Goal: Check status

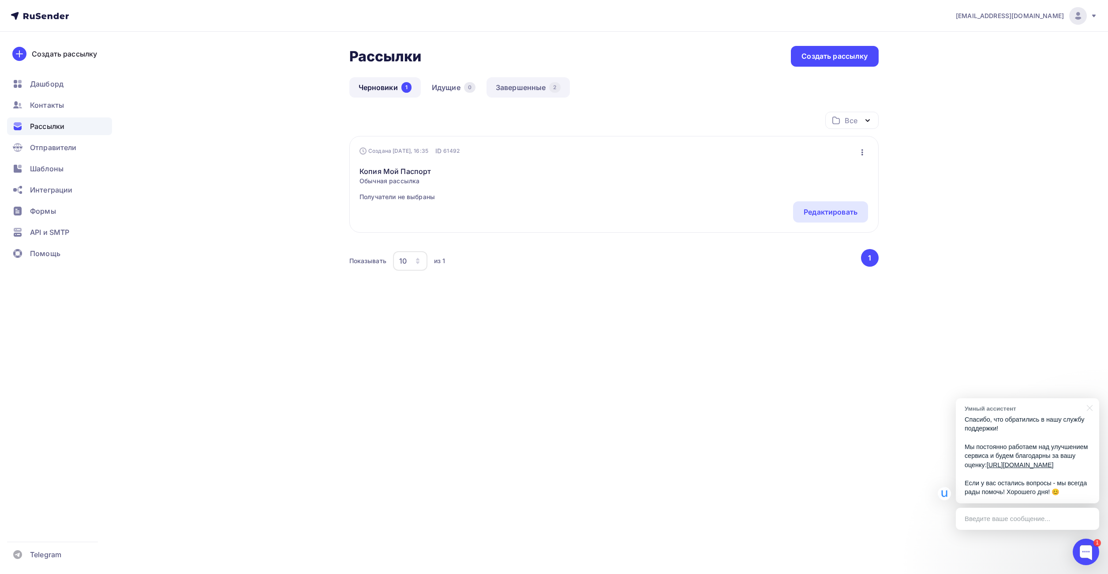
click at [537, 86] on link "Завершенные 2" at bounding box center [528, 87] width 83 height 20
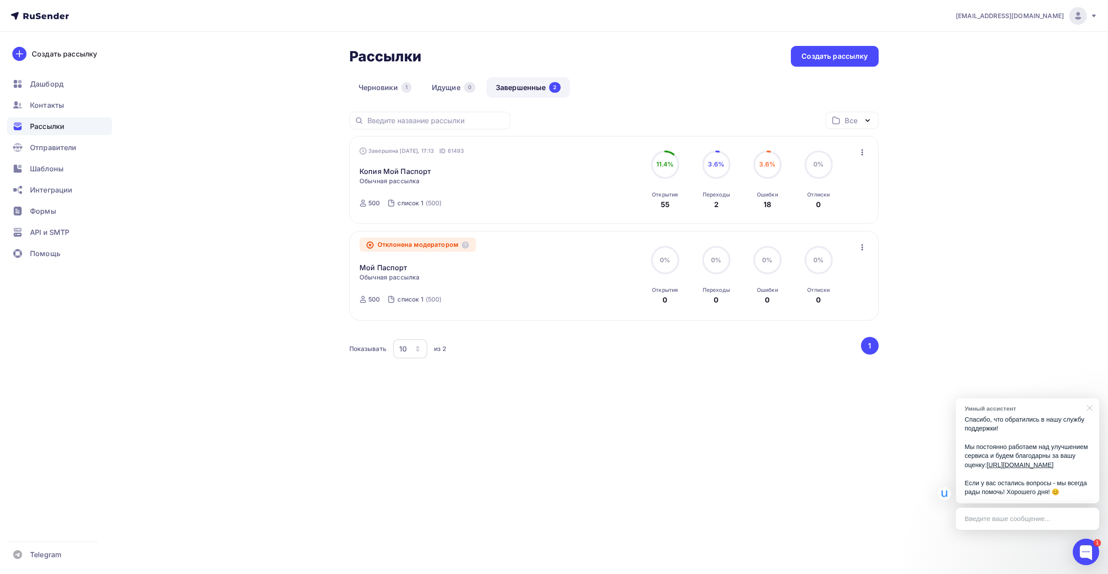
click at [1090, 398] on div at bounding box center [1089, 407] width 22 height 18
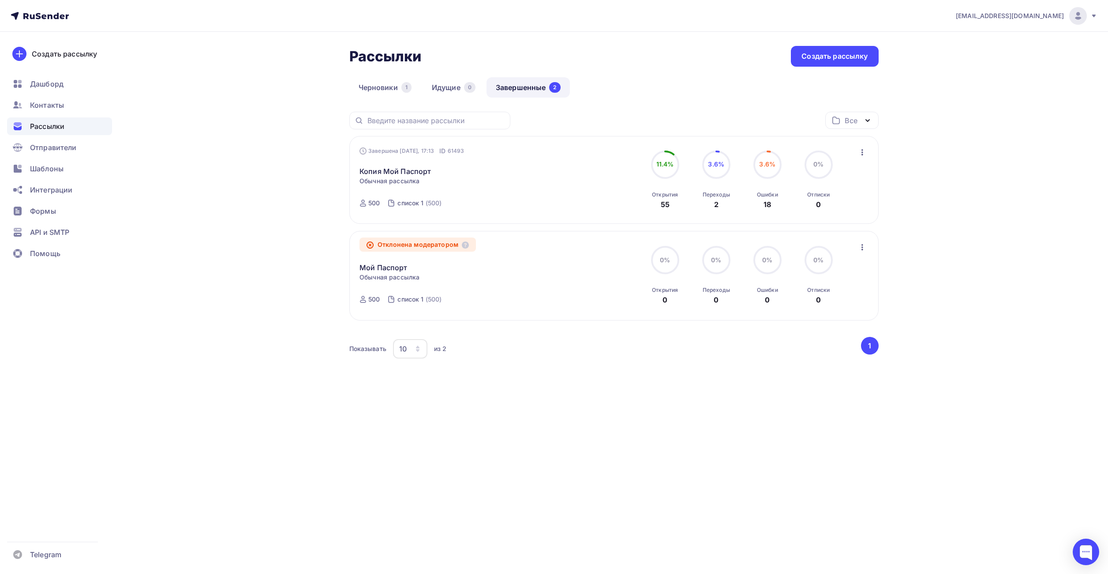
click at [1027, 273] on div "[EMAIL_ADDRESS][DOMAIN_NAME] Аккаунт Тарифы Выйти Создать рассылку [GEOGRAPHIC_…" at bounding box center [554, 213] width 1108 height 427
click at [413, 171] on link "Копия Мой Паспорт" at bounding box center [395, 171] width 71 height 11
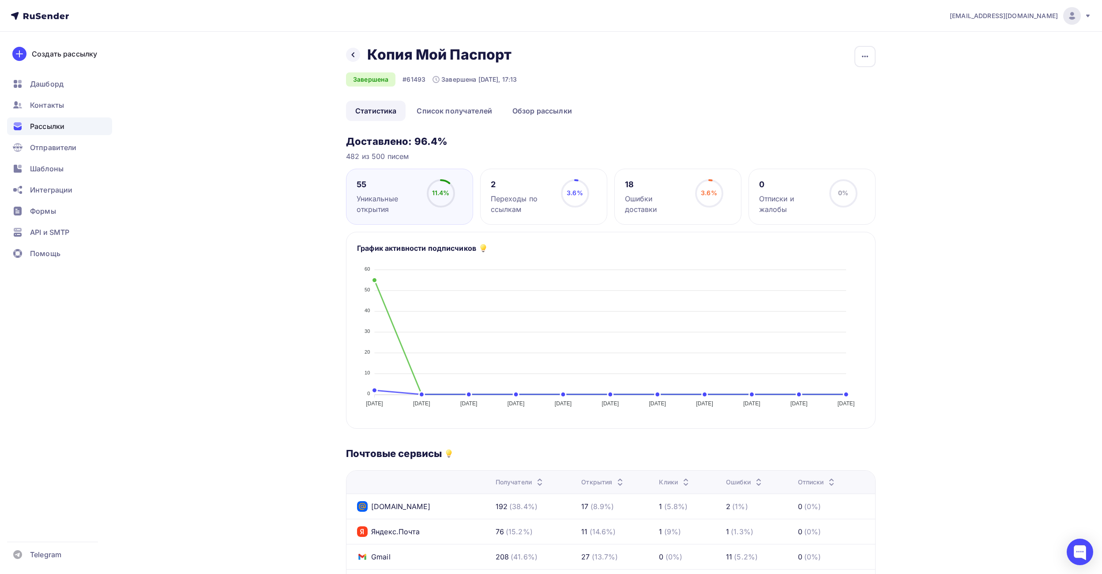
click at [661, 189] on div "18" at bounding box center [656, 184] width 62 height 11
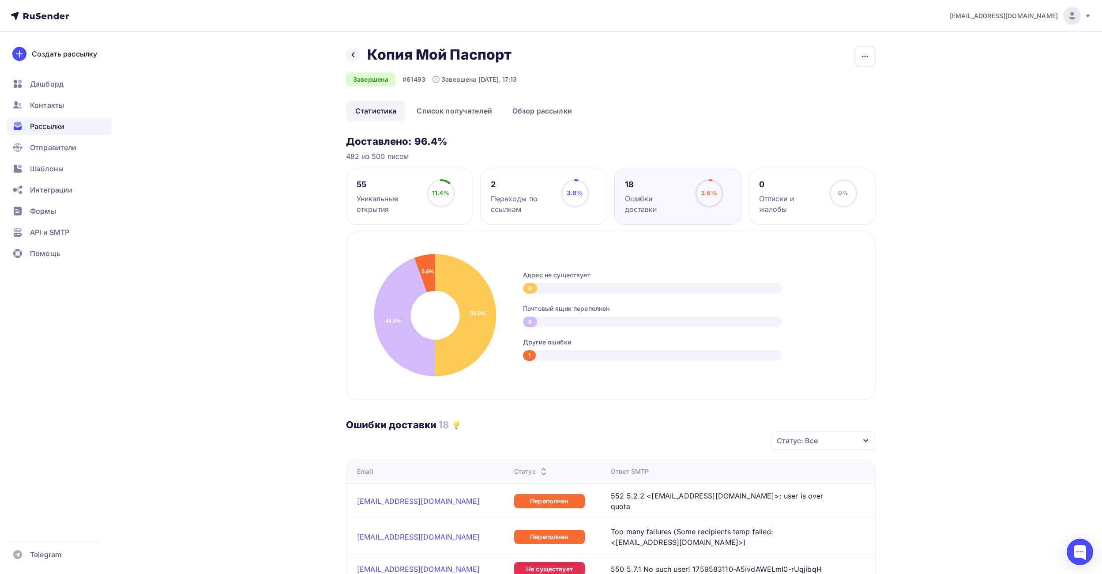
click at [539, 180] on div "2" at bounding box center [522, 184] width 62 height 11
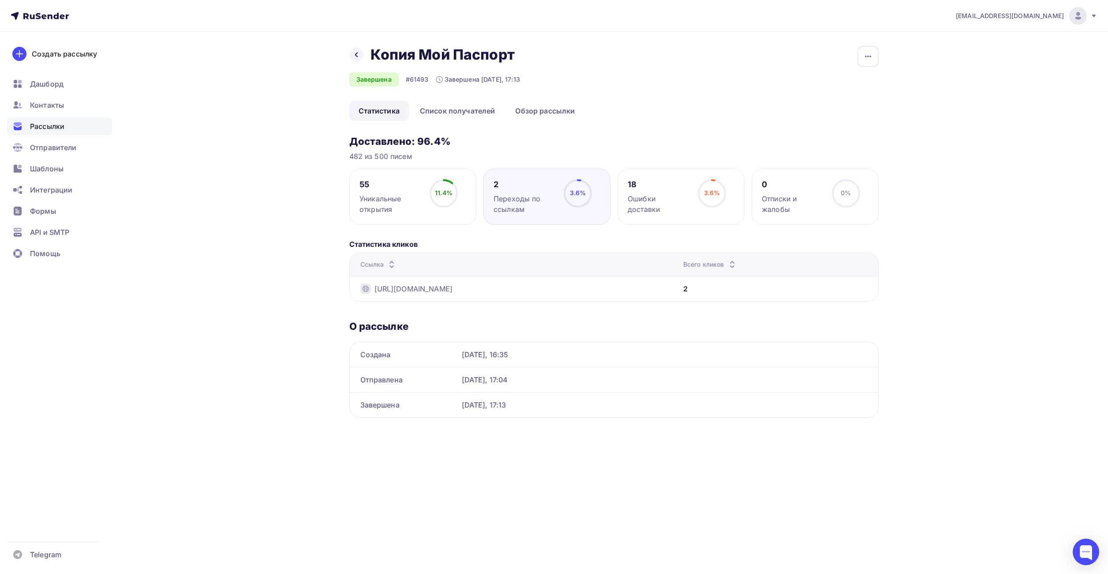
click at [305, 261] on div "Назад Копия Мой Паспорт Копия Мой Паспорт Завершена #61493 Завершена [DATE], 17…" at bounding box center [554, 242] width 723 height 421
click at [402, 185] on div "55" at bounding box center [391, 184] width 62 height 11
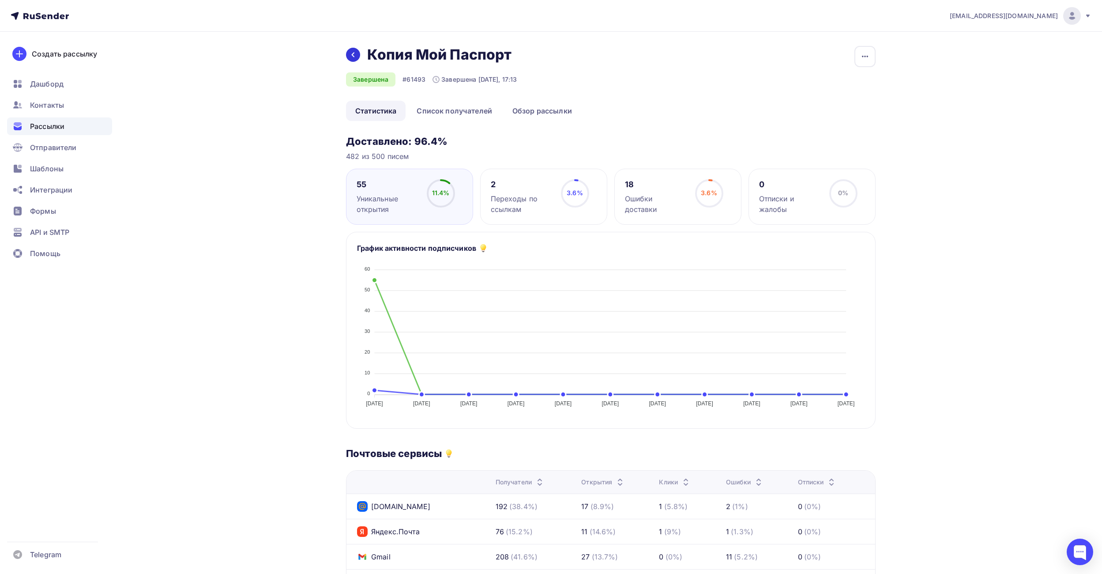
click at [357, 54] on div at bounding box center [353, 55] width 14 height 14
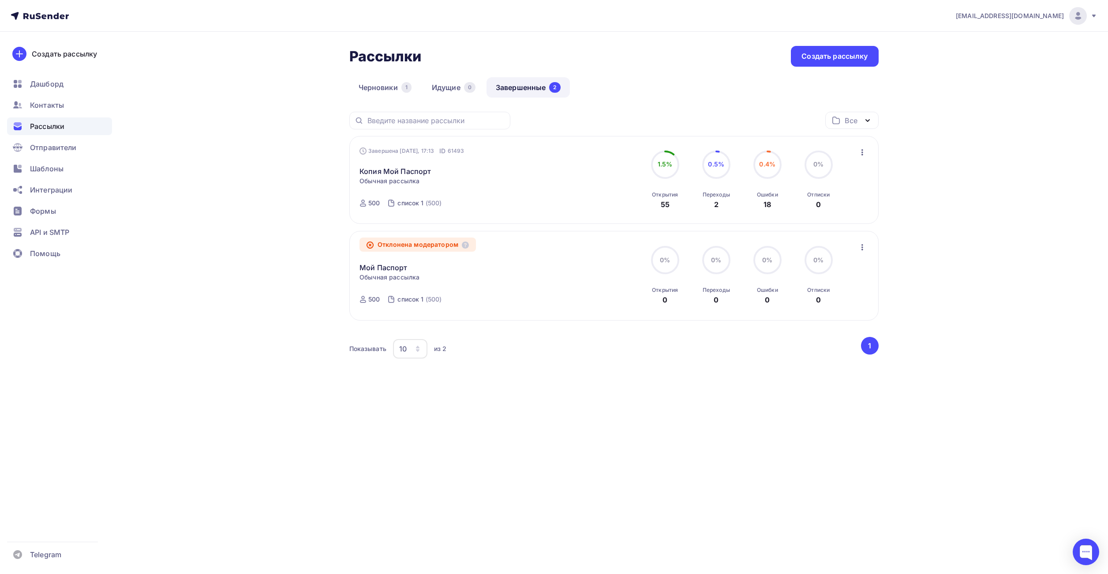
click at [313, 213] on div "Рассылки Рассылки Создать рассылку [GEOGRAPHIC_DATA] 1 Идущие 0 Завершенные 2 З…" at bounding box center [554, 229] width 723 height 395
click at [323, 64] on div "Рассылки Рассылки Создать рассылку [GEOGRAPHIC_DATA] 1 Идущие 0 Завершенные 2 З…" at bounding box center [554, 229] width 723 height 395
